Goal: Information Seeking & Learning: Learn about a topic

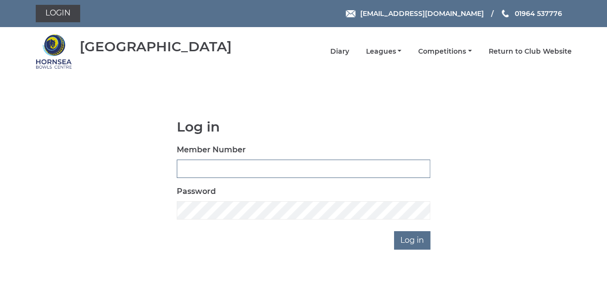
click at [189, 168] on input "Member Number" at bounding box center [304, 168] width 254 height 18
type input "0790"
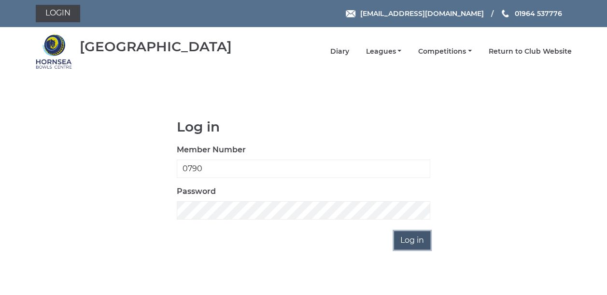
click at [411, 243] on input "Log in" at bounding box center [412, 240] width 36 height 18
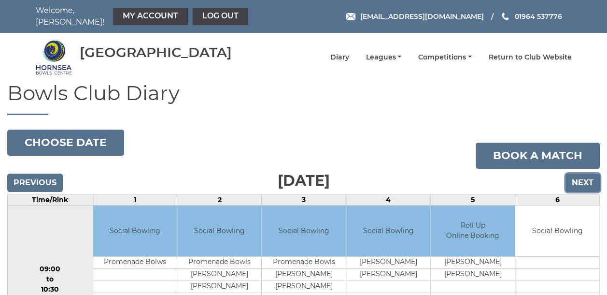
click at [578, 177] on input "Next" at bounding box center [583, 182] width 34 height 18
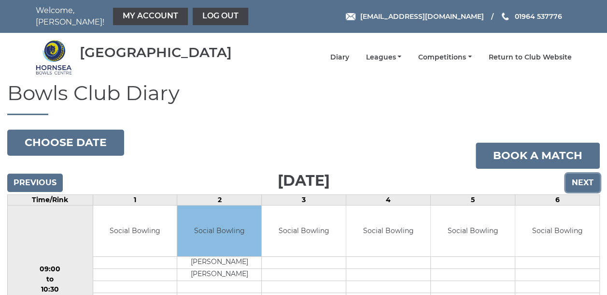
click at [577, 181] on input "Next" at bounding box center [583, 182] width 34 height 18
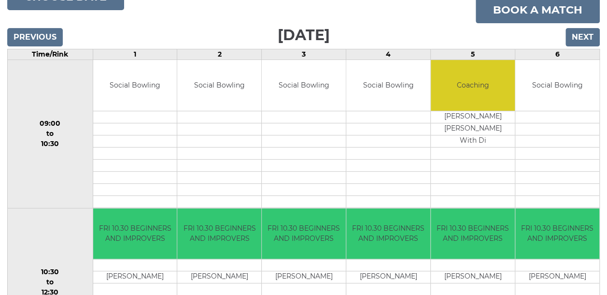
scroll to position [142, 0]
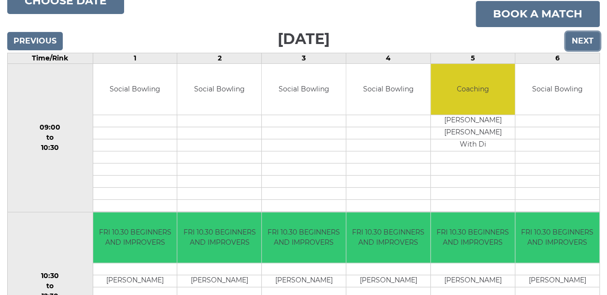
click at [575, 34] on input "Next" at bounding box center [583, 41] width 34 height 18
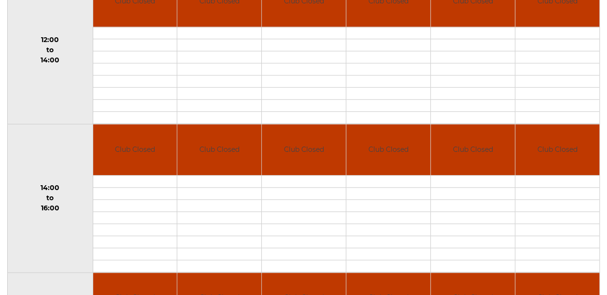
scroll to position [136, 0]
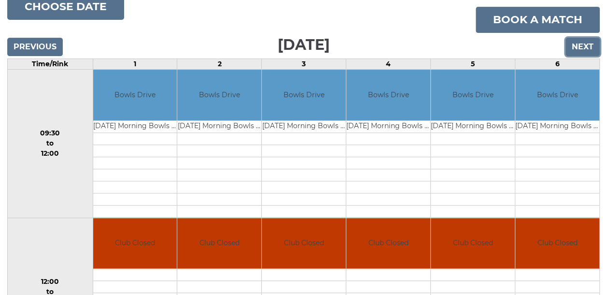
click at [580, 42] on input "Next" at bounding box center [583, 47] width 34 height 18
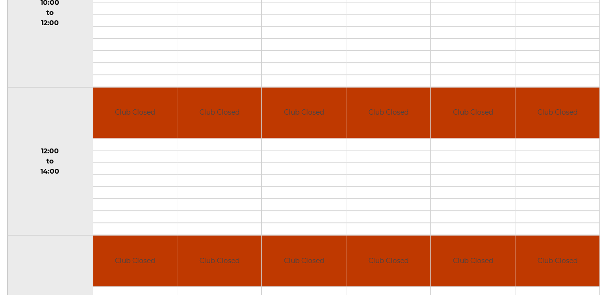
scroll to position [145, 0]
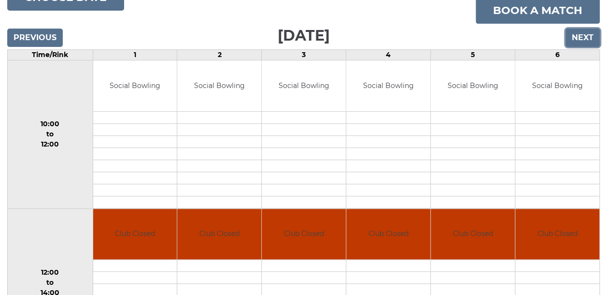
click at [572, 33] on input "Next" at bounding box center [583, 37] width 34 height 18
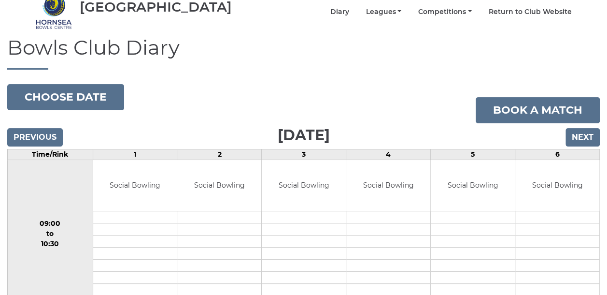
scroll to position [45, 0]
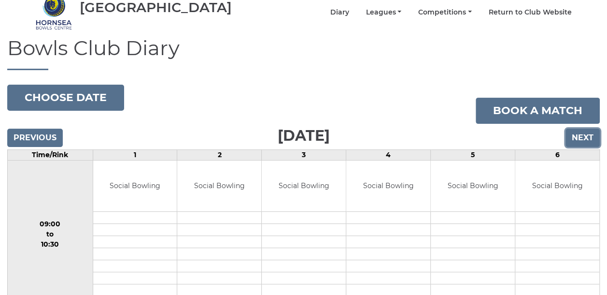
click at [583, 133] on input "Next" at bounding box center [583, 137] width 34 height 18
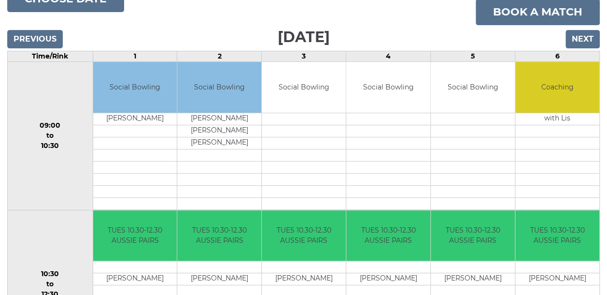
scroll to position [45, 0]
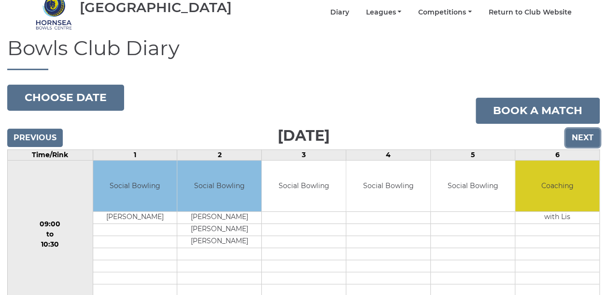
click at [578, 132] on input "Next" at bounding box center [583, 137] width 34 height 18
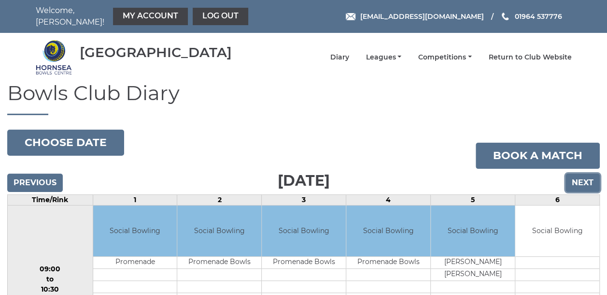
click at [574, 175] on input "Next" at bounding box center [583, 182] width 34 height 18
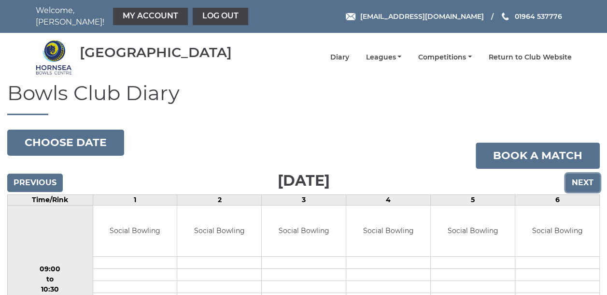
click at [575, 179] on input "Next" at bounding box center [583, 182] width 34 height 18
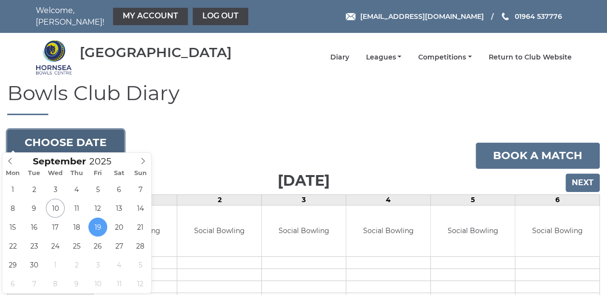
click at [62, 137] on button "Choose date" at bounding box center [65, 142] width 117 height 26
type input "2025-09-24"
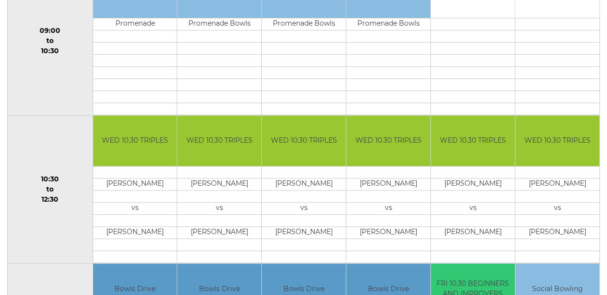
scroll to position [45, 0]
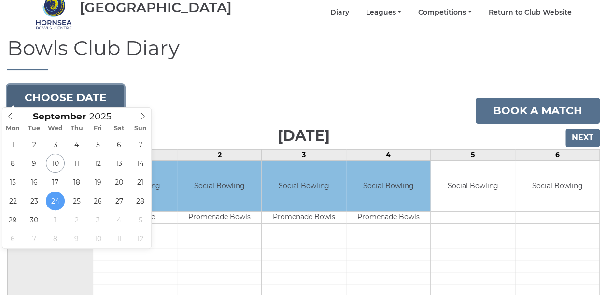
click at [44, 88] on button "Choose date" at bounding box center [65, 98] width 117 height 26
type input "[DATE]"
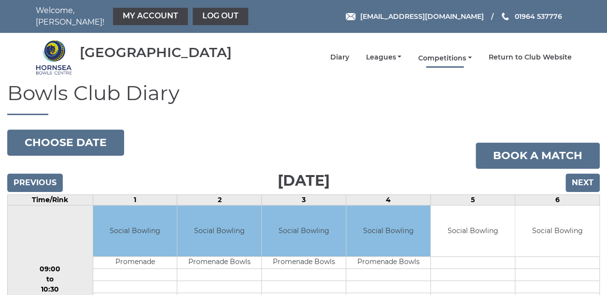
click at [438, 54] on link "Competitions" at bounding box center [445, 58] width 54 height 9
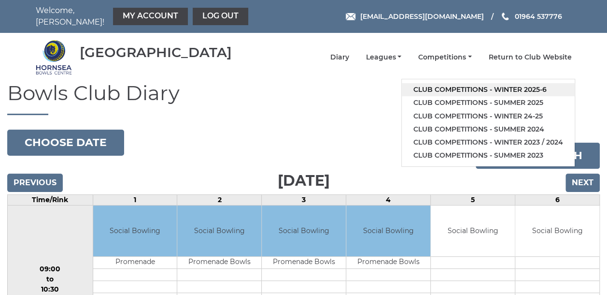
click at [443, 87] on link "Club competitions - Winter 2025-6" at bounding box center [488, 89] width 173 height 13
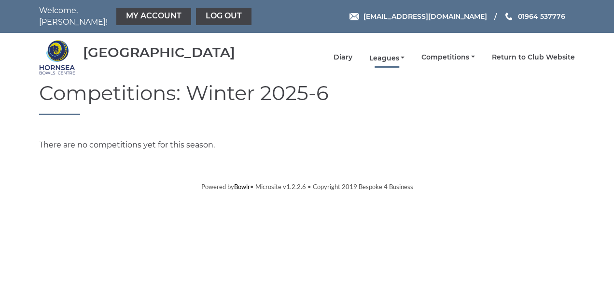
click at [397, 54] on link "Leagues" at bounding box center [387, 58] width 36 height 9
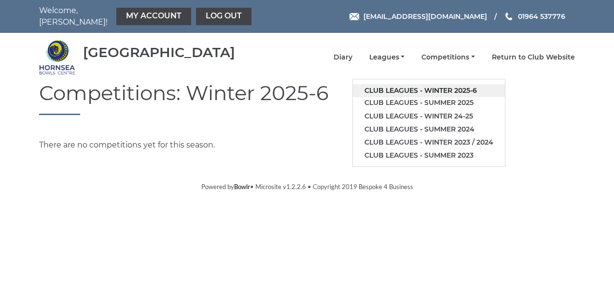
click at [390, 84] on link "Club leagues - Winter 2025-6" at bounding box center [429, 90] width 152 height 13
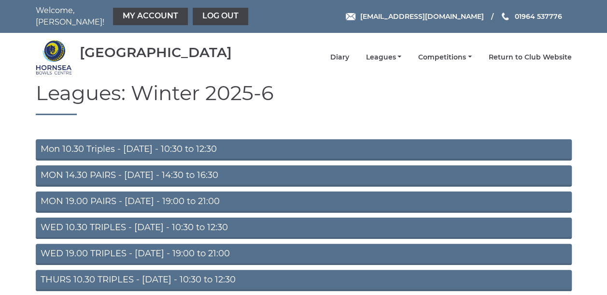
click at [103, 171] on link "MON 14.30 PAIRS - Monday - 14:30 to 16:30" at bounding box center [304, 175] width 536 height 21
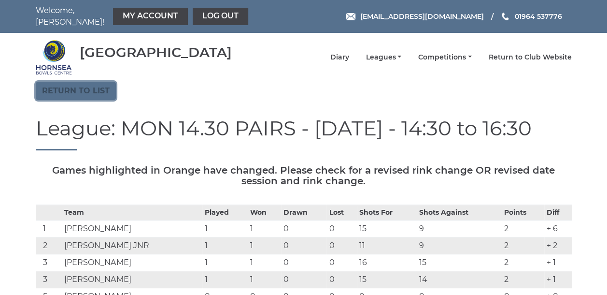
click at [70, 84] on link "Return to list" at bounding box center [76, 91] width 80 height 18
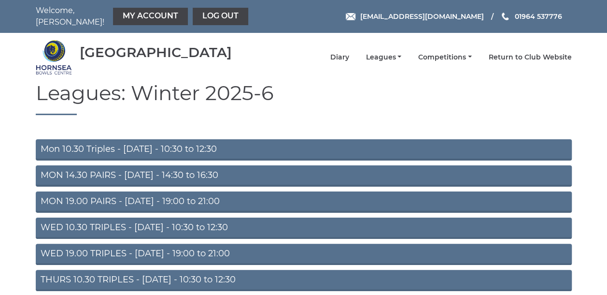
click at [43, 191] on link "MON 19.00 PAIRS - [DATE] - 19:00 to 21:00" at bounding box center [304, 201] width 536 height 21
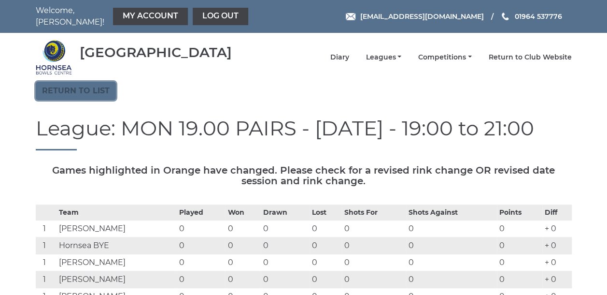
click at [66, 85] on link "Return to list" at bounding box center [76, 91] width 80 height 18
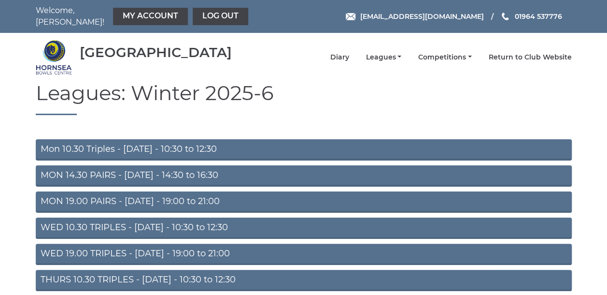
click at [63, 223] on link "WED 10.30 TRIPLES - [DATE] - 10:30 to 12:30" at bounding box center [304, 227] width 536 height 21
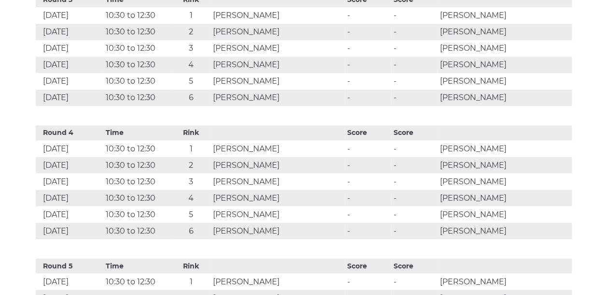
scroll to position [773, 0]
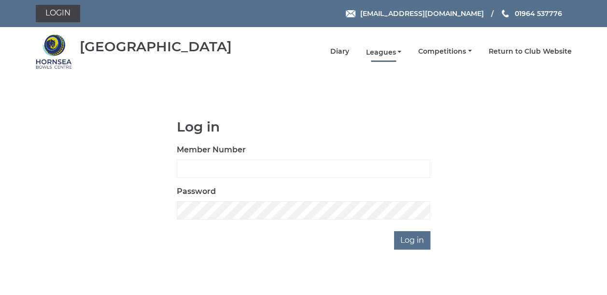
click at [383, 53] on link "Leagues" at bounding box center [384, 52] width 36 height 9
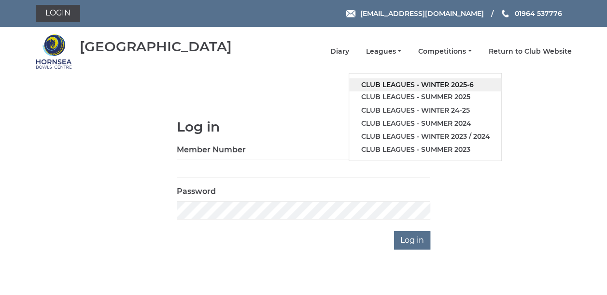
click at [374, 82] on link "Club leagues - Winter 2025-6" at bounding box center [425, 84] width 152 height 13
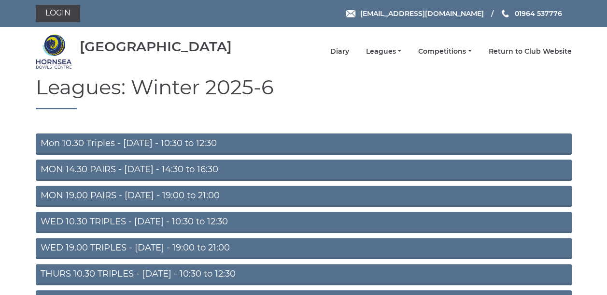
click at [99, 167] on link "MON 14.30 PAIRS - Monday - 14:30 to 16:30" at bounding box center [304, 169] width 536 height 21
